Goal: Task Accomplishment & Management: Use online tool/utility

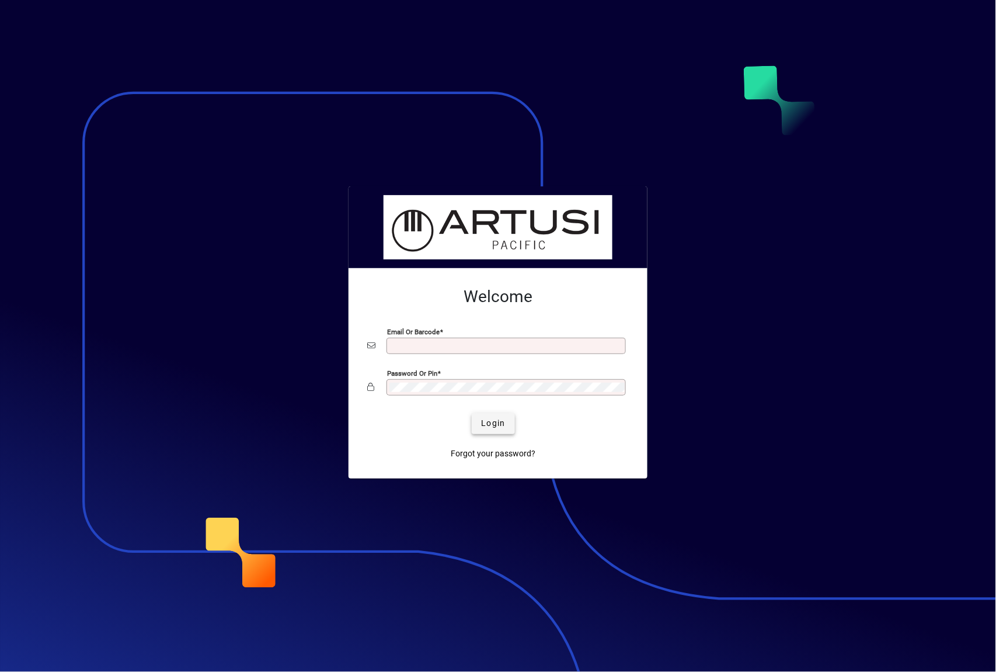
type input "**********"
click at [491, 426] on span "Login" at bounding box center [493, 423] width 24 height 12
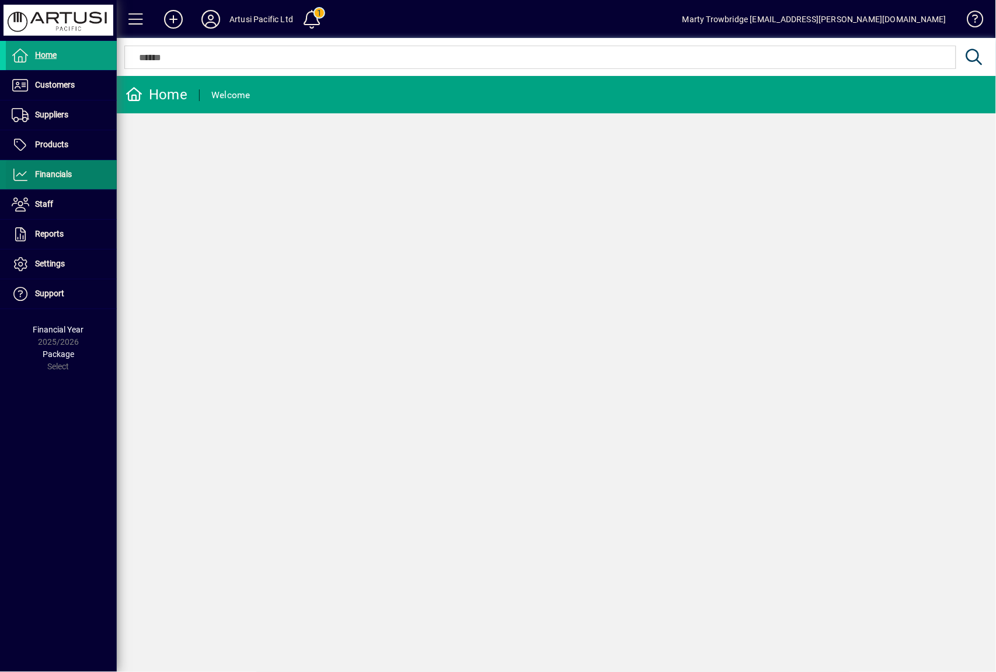
click at [64, 173] on span "Financials" at bounding box center [53, 173] width 37 height 9
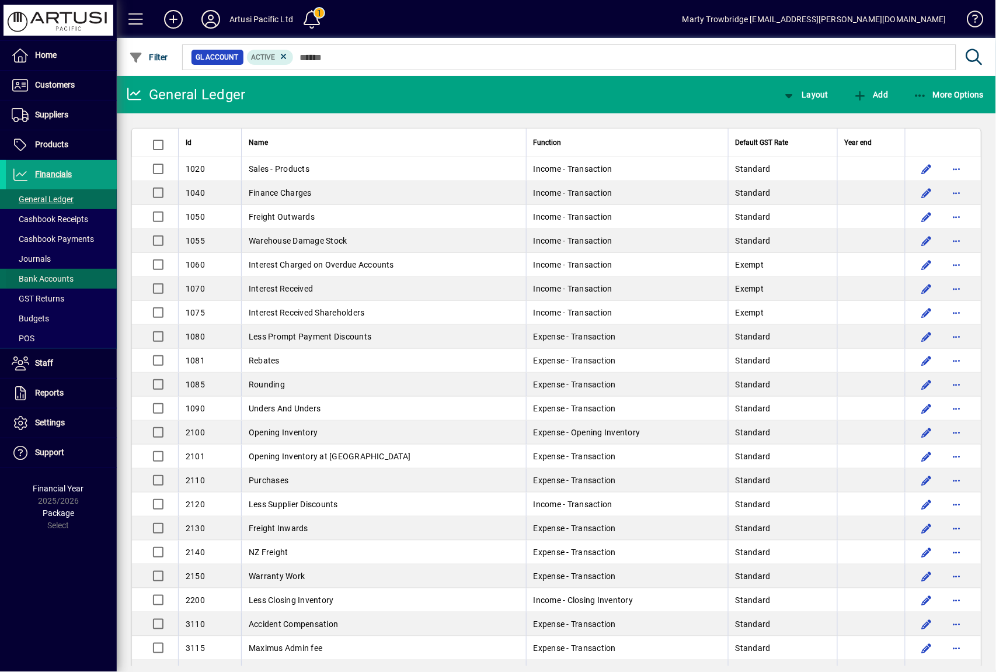
click at [67, 277] on span "Bank Accounts" at bounding box center [43, 278] width 62 height 9
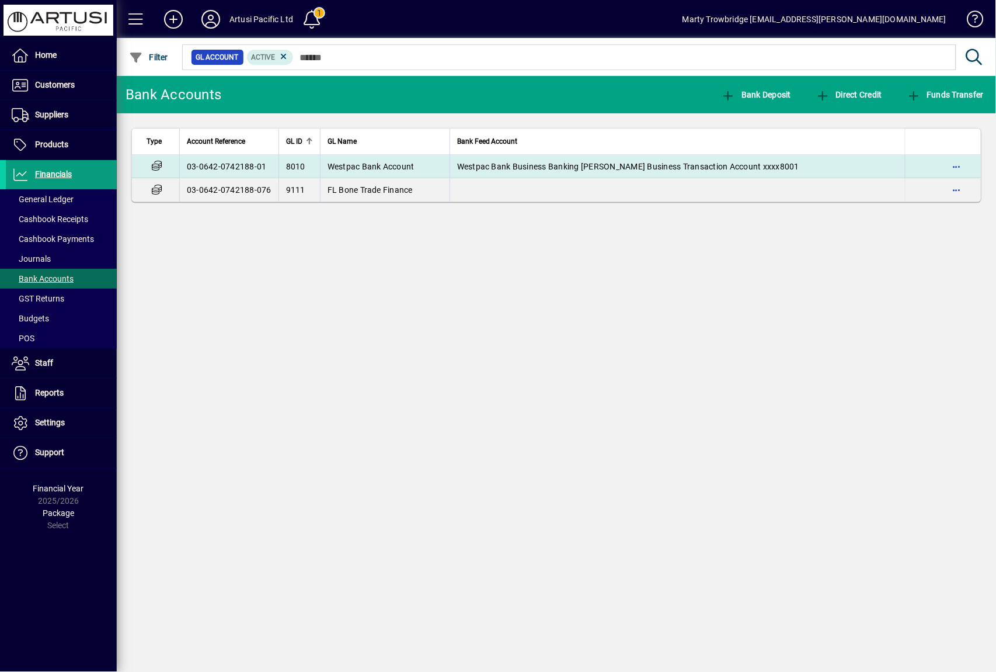
click at [525, 167] on span "Westpac Bank Business Banking [PERSON_NAME] Business Transaction Account xxxx80…" at bounding box center [628, 166] width 342 height 9
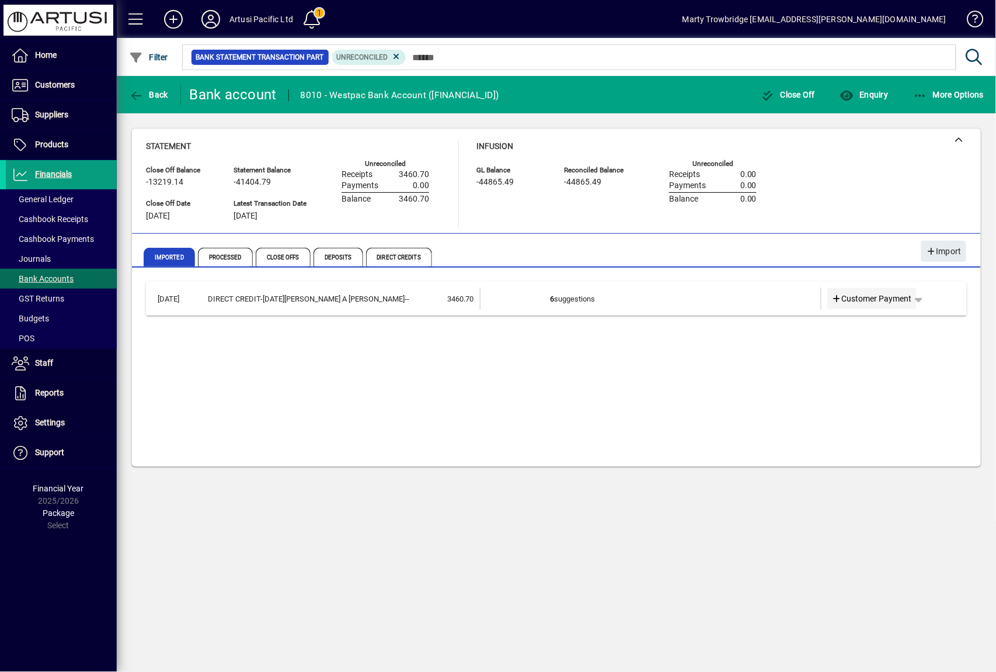
click at [863, 293] on span "Customer Payment" at bounding box center [872, 299] width 81 height 12
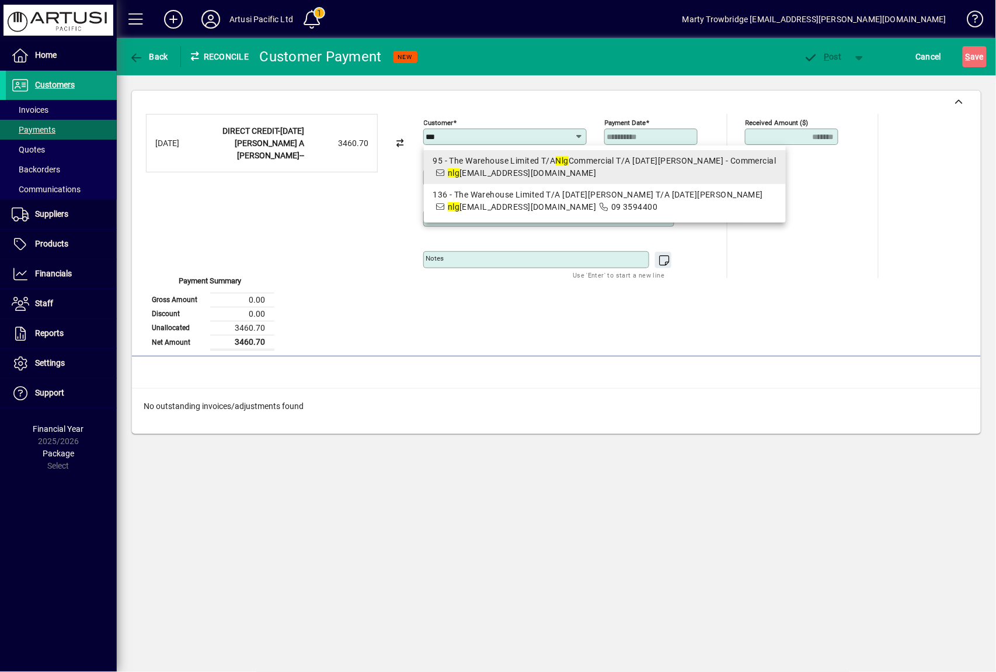
click at [493, 166] on span "95 - The Warehouse Limited T/A Nlg Commercial T/A [DATE][PERSON_NAME] - Commerc…" at bounding box center [604, 167] width 343 height 25
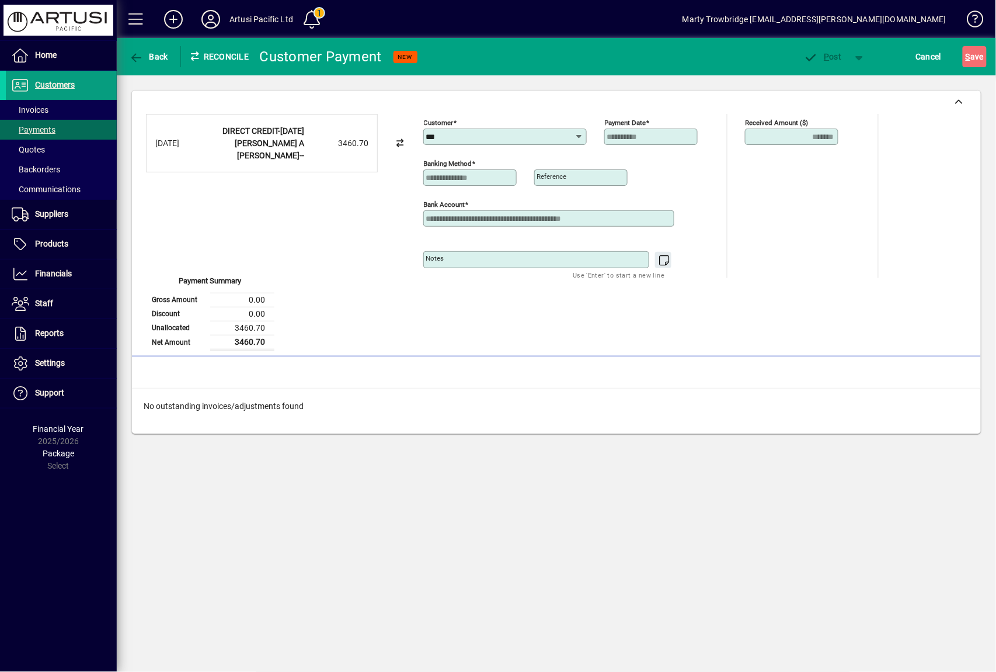
type input "**********"
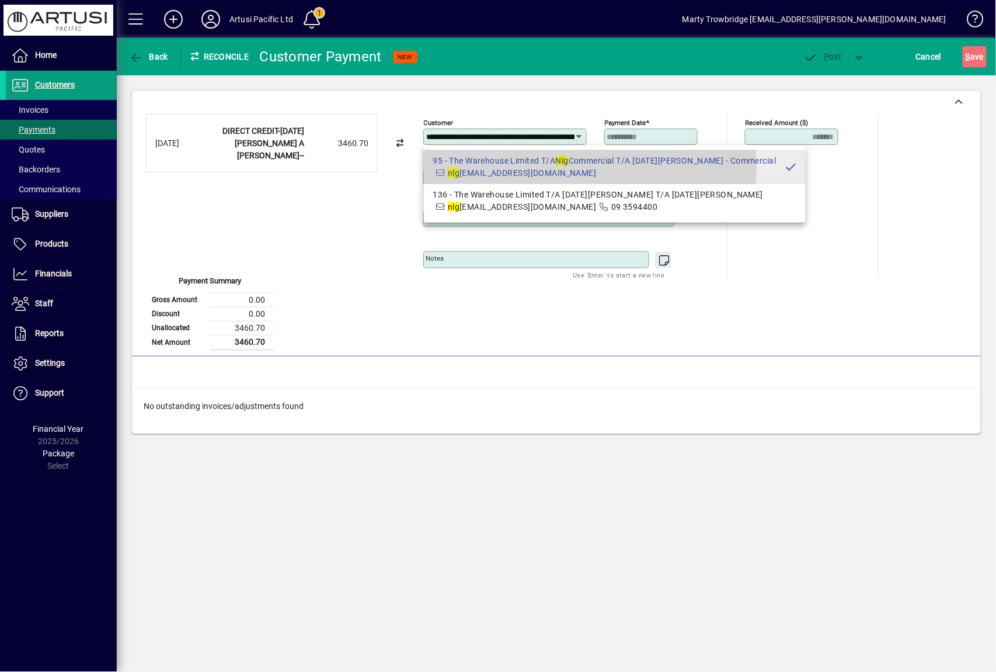
scroll to position [0, 159]
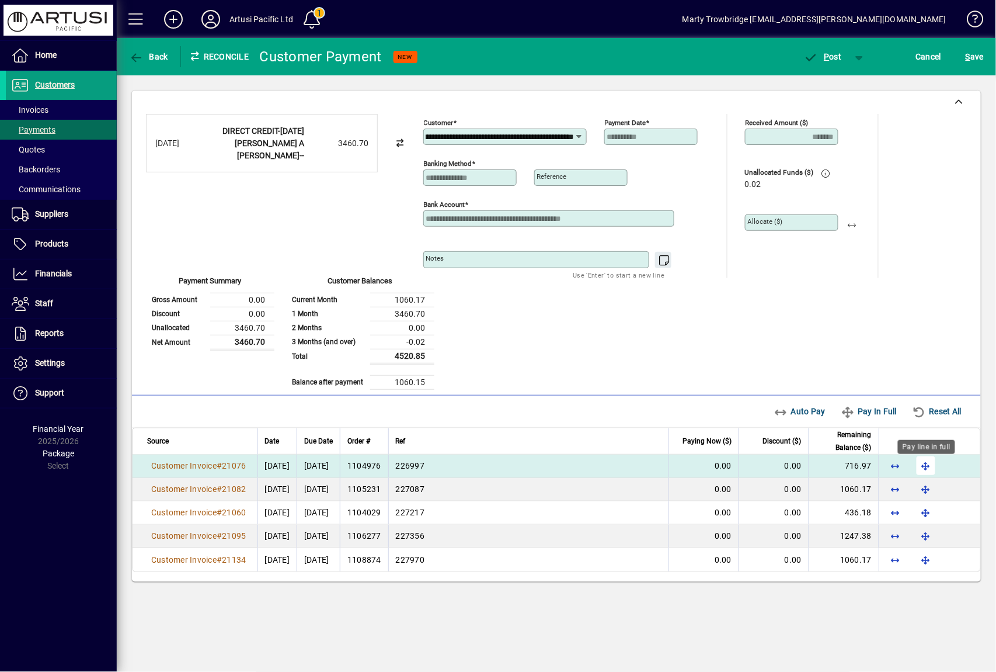
click at [928, 466] on span "button" at bounding box center [926, 466] width 28 height 28
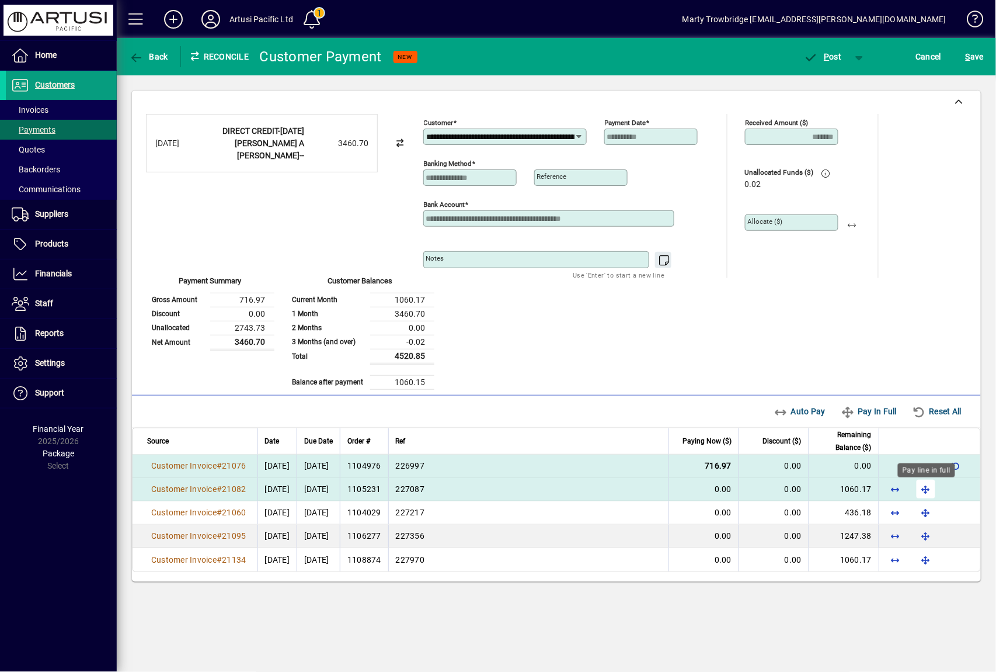
click at [928, 484] on span "button" at bounding box center [926, 489] width 28 height 28
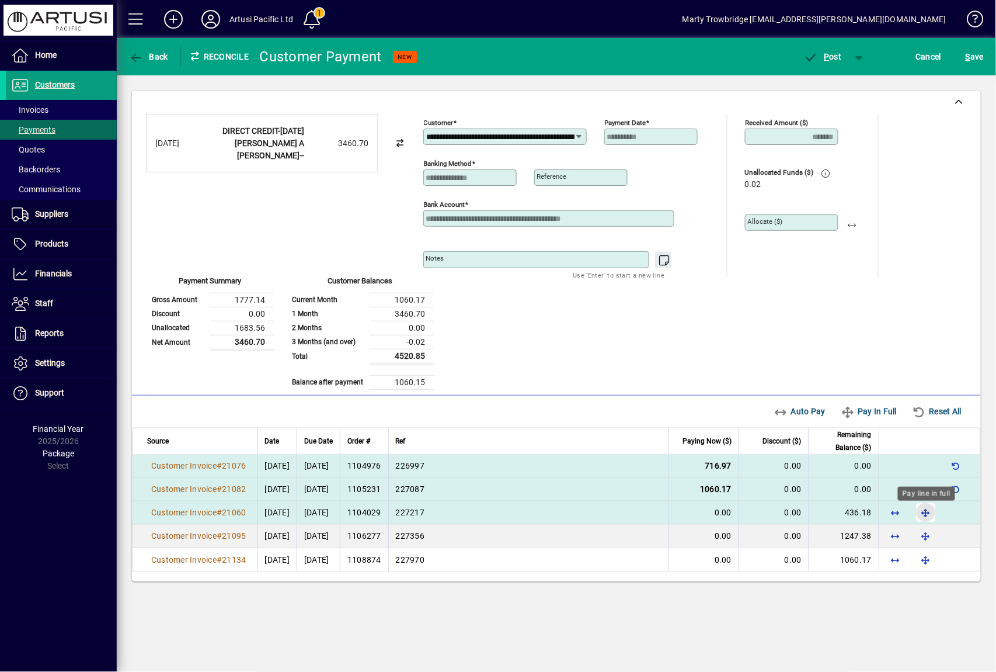
click at [928, 514] on span "button" at bounding box center [926, 512] width 28 height 28
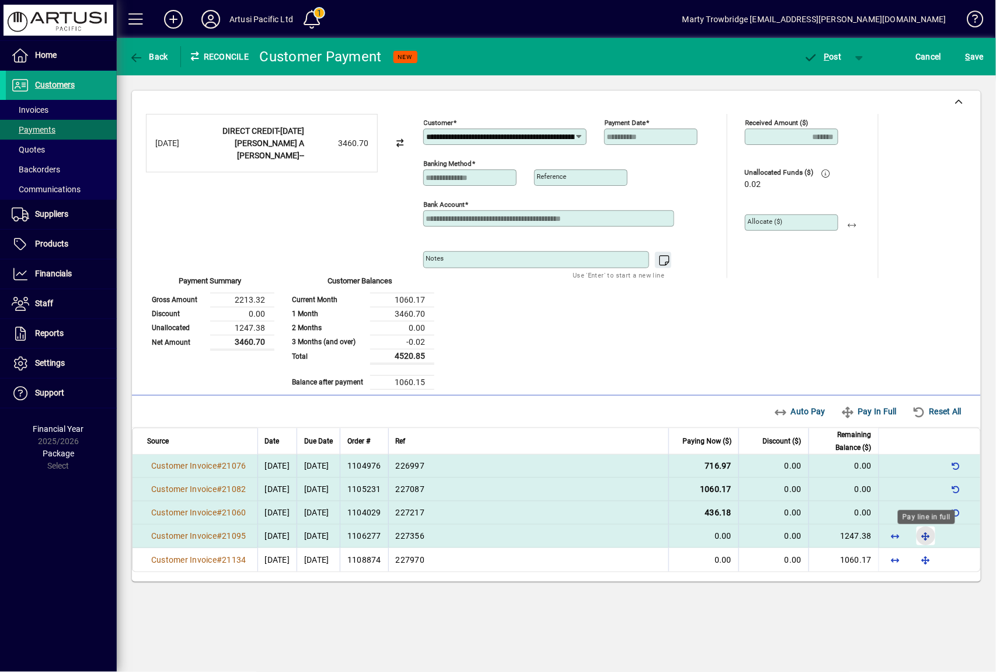
click at [928, 533] on span "button" at bounding box center [926, 536] width 28 height 28
click at [828, 54] on span "P" at bounding box center [827, 56] width 5 height 9
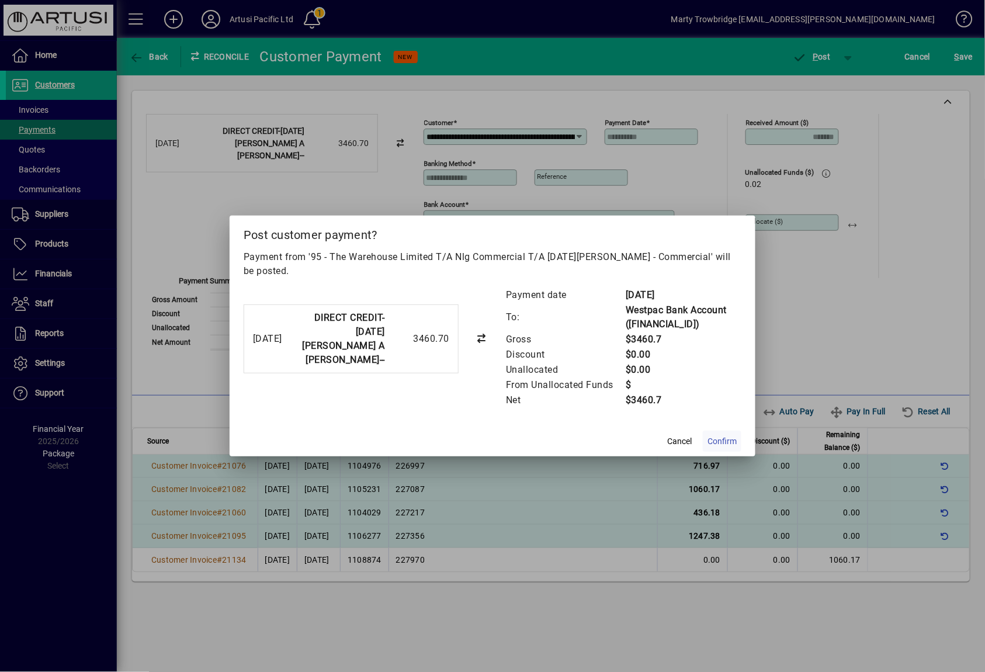
click at [722, 435] on span "Confirm" at bounding box center [721, 441] width 29 height 12
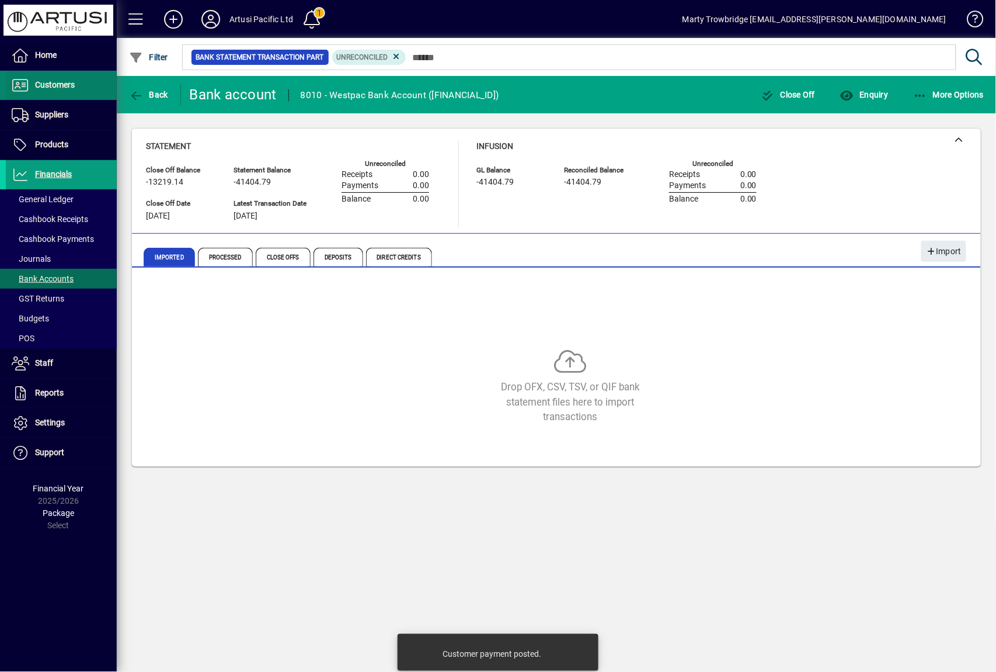
click at [75, 92] on span "Customers" at bounding box center [40, 85] width 69 height 14
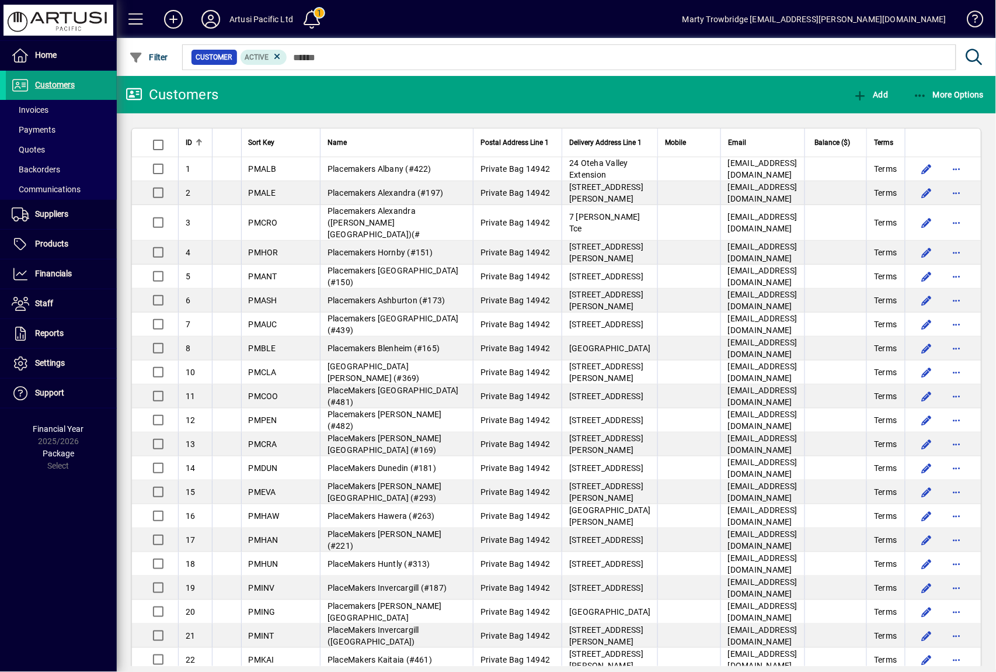
click at [825, 136] on span "Balance ($)" at bounding box center [833, 142] width 36 height 13
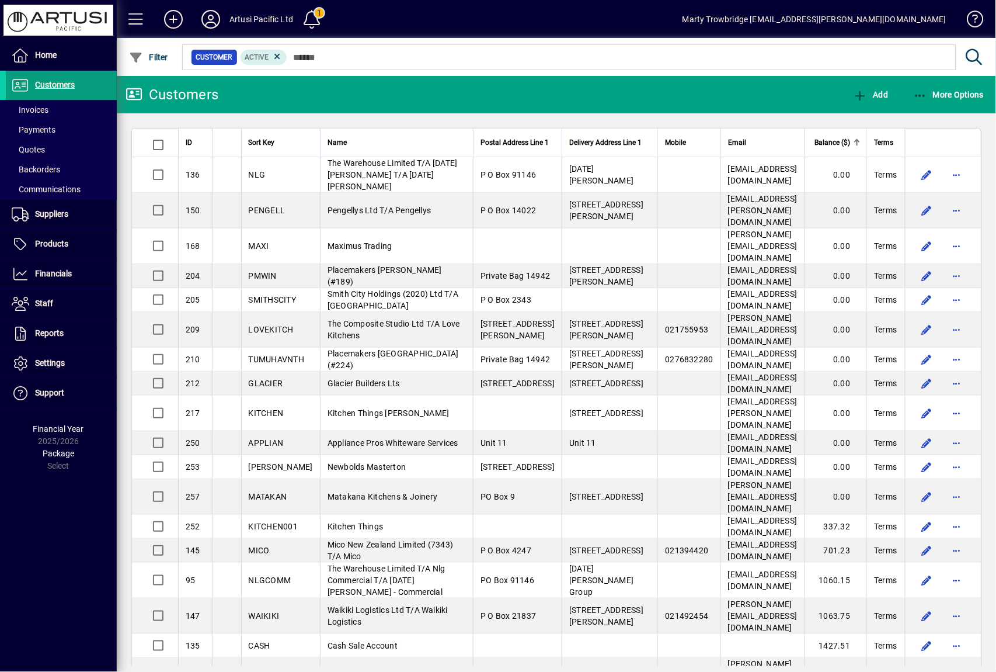
click at [825, 136] on span "Balance ($)" at bounding box center [833, 142] width 36 height 13
